Goal: Navigation & Orientation: Find specific page/section

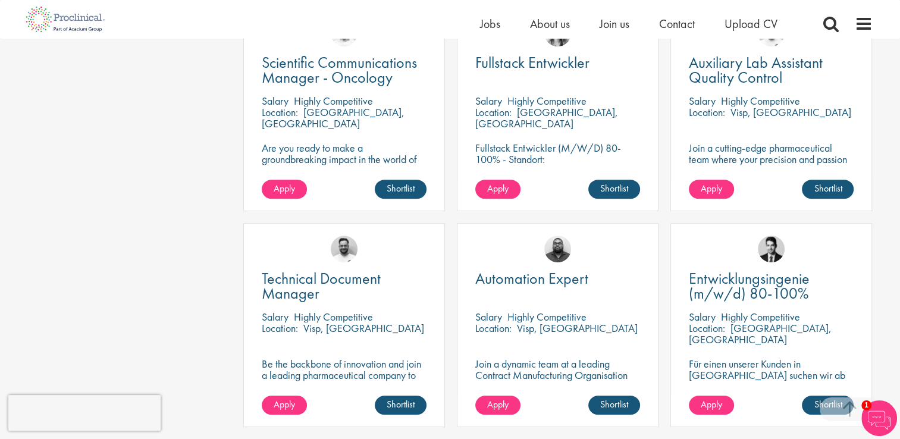
scroll to position [654, 0]
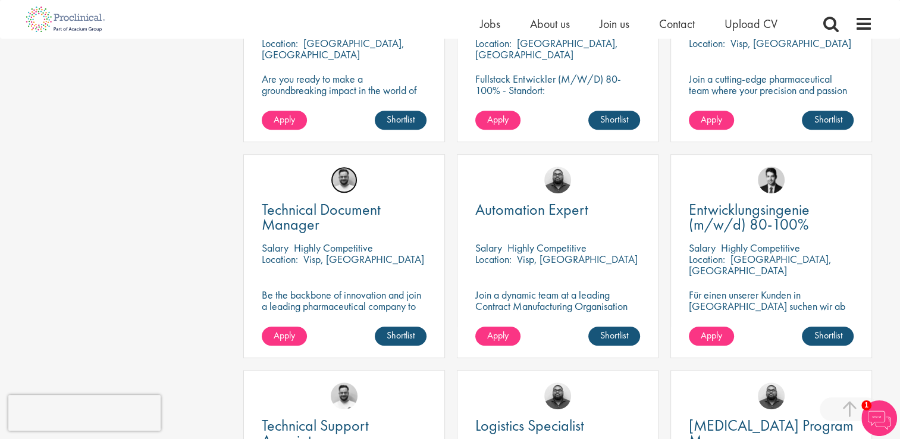
click at [343, 167] on img at bounding box center [344, 180] width 27 height 27
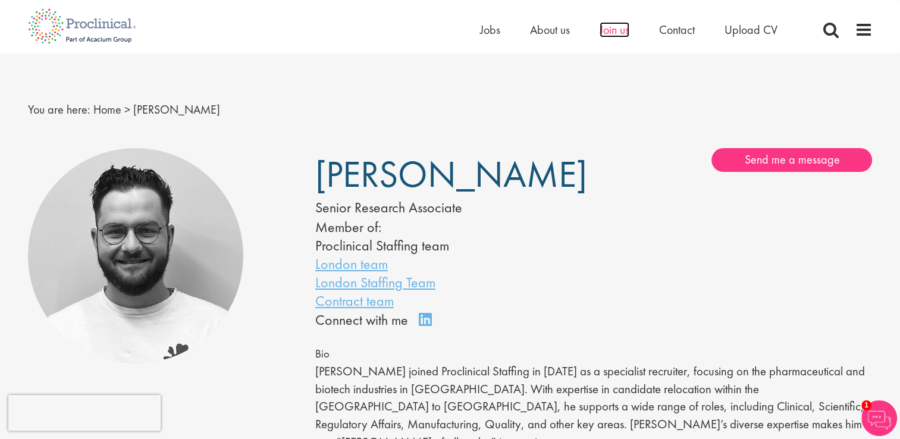
click at [608, 29] on span "Join us" at bounding box center [614, 29] width 30 height 15
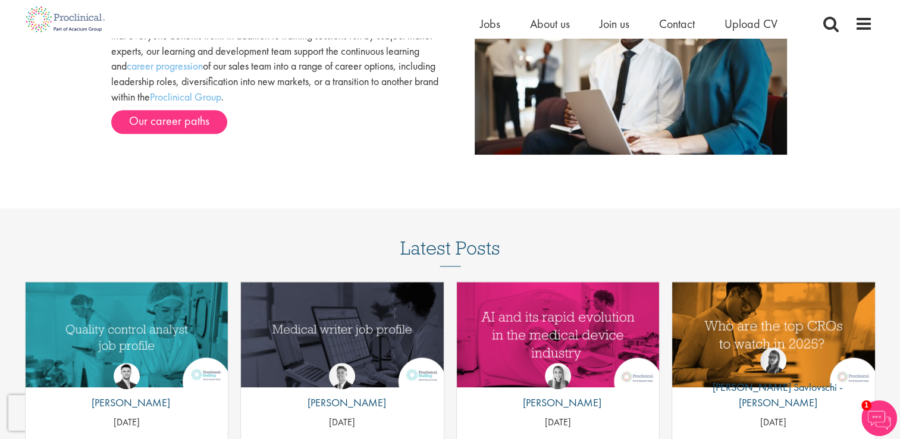
scroll to position [1427, 0]
